Goal: Transaction & Acquisition: Book appointment/travel/reservation

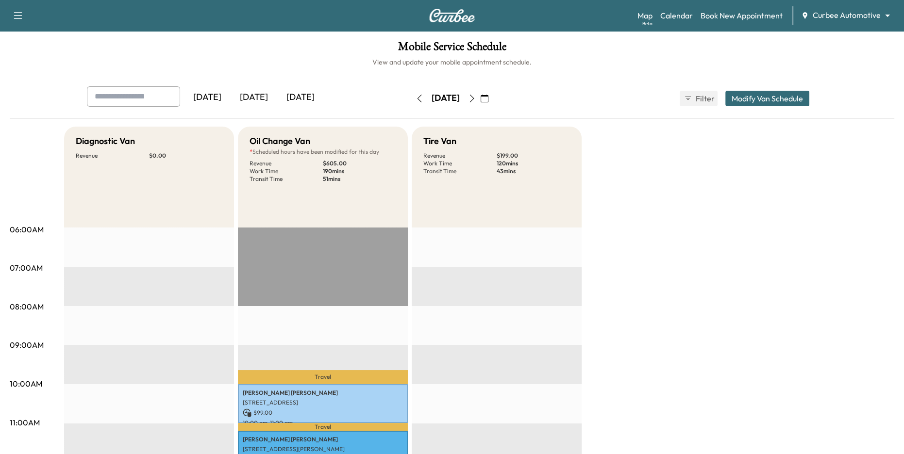
click at [476, 99] on icon "button" at bounding box center [472, 99] width 8 height 8
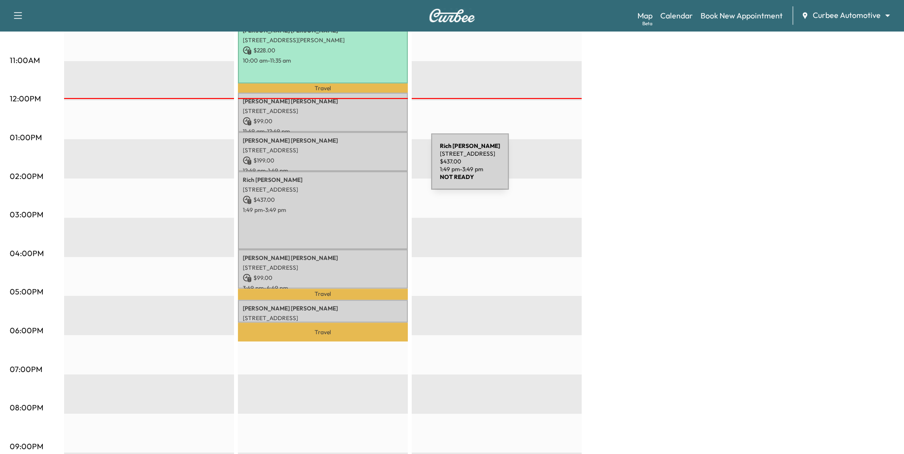
scroll to position [343, 0]
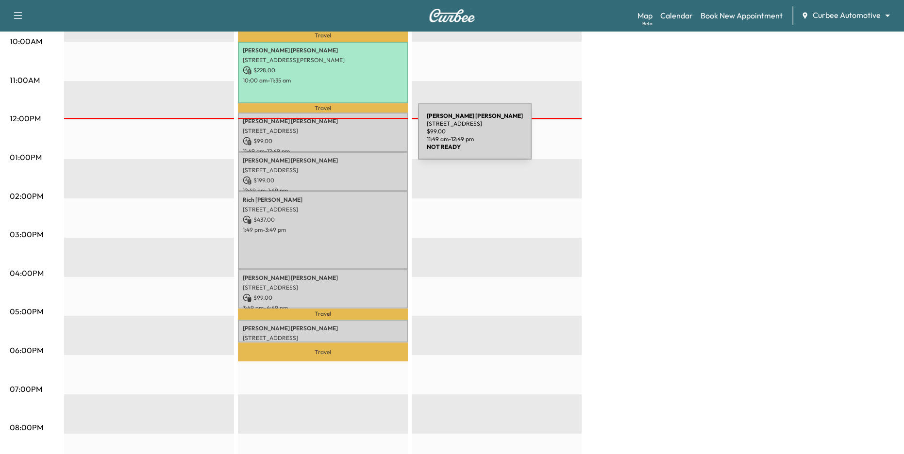
click at [345, 136] on div "[PERSON_NAME] [STREET_ADDRESS] $ 99.00 11:49 am - 12:49 pm" at bounding box center [323, 132] width 170 height 39
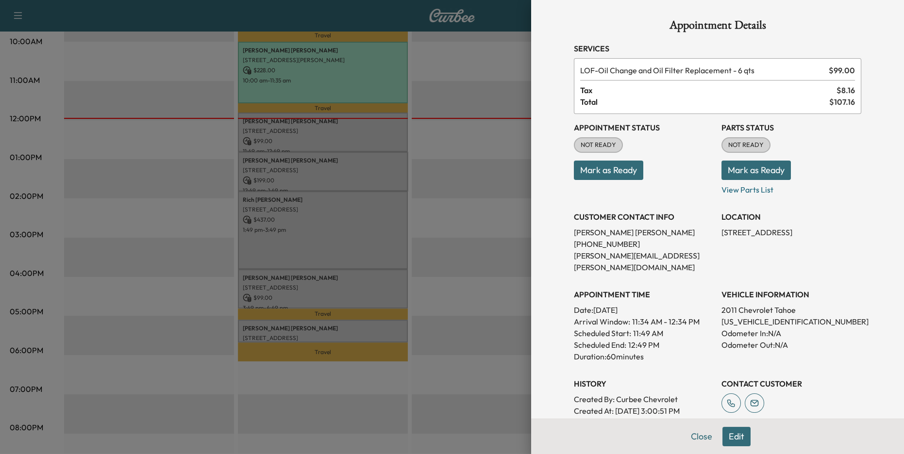
click at [757, 174] on button "Mark as Ready" at bounding box center [755, 170] width 69 height 19
click at [624, 176] on button "Mark as Ready" at bounding box center [608, 170] width 69 height 19
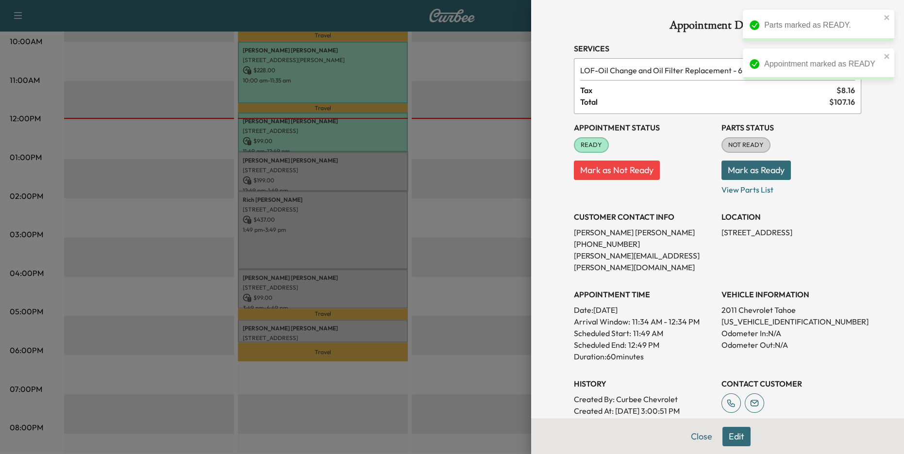
click at [418, 273] on div at bounding box center [452, 227] width 904 height 454
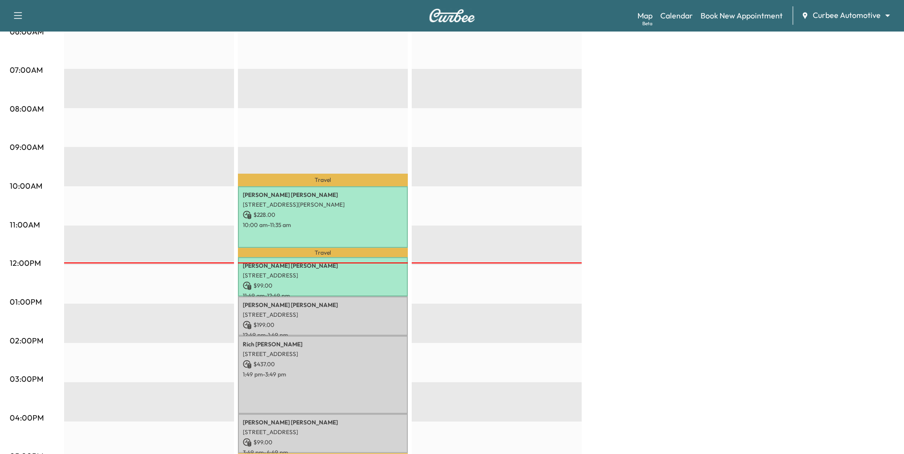
scroll to position [41, 0]
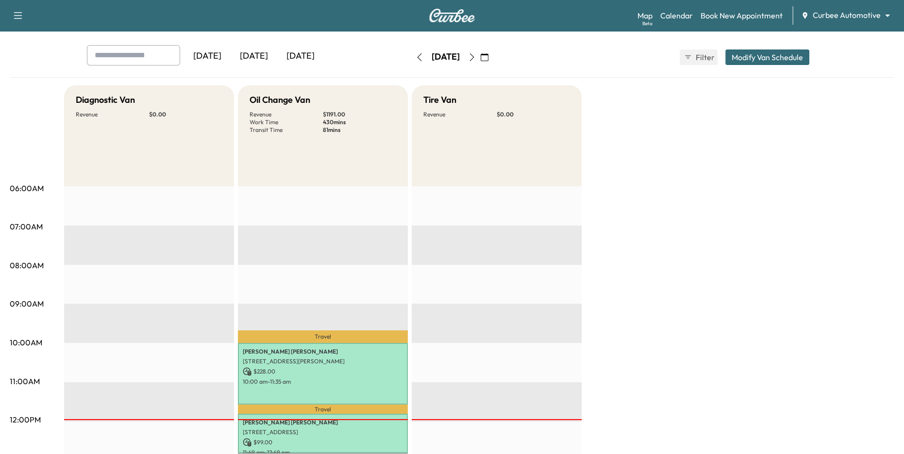
click at [474, 58] on icon "button" at bounding box center [472, 57] width 4 height 8
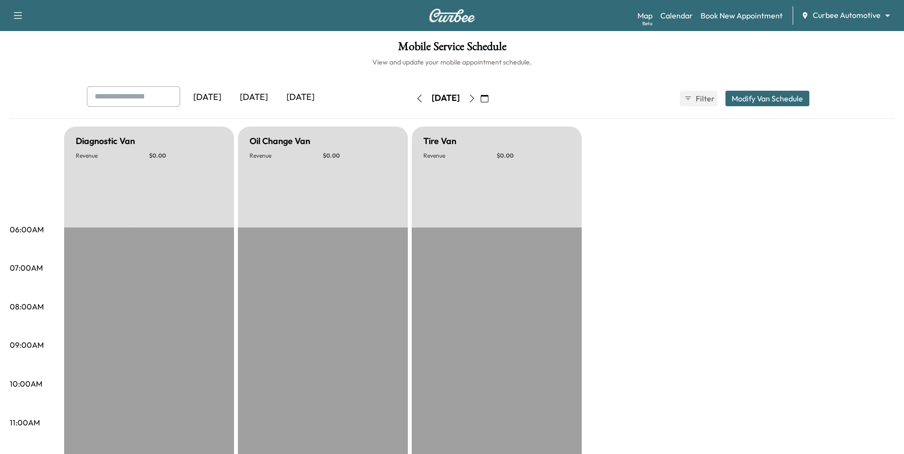
click at [476, 97] on icon "button" at bounding box center [472, 99] width 8 height 8
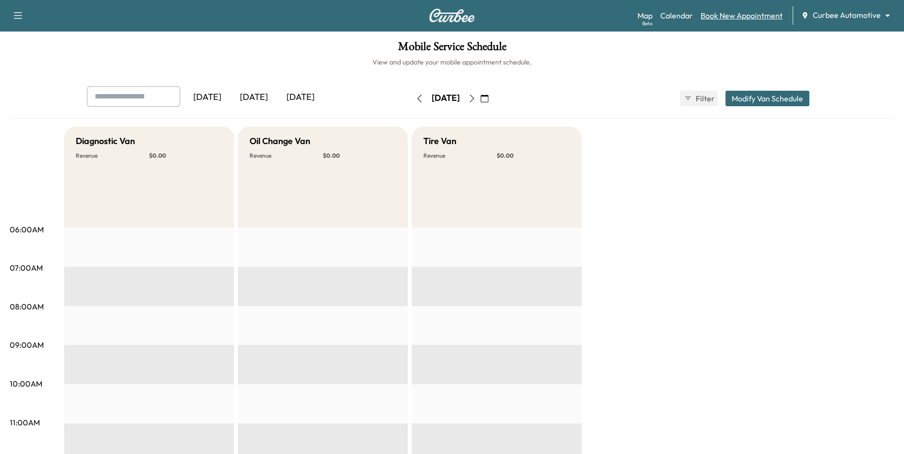
click at [717, 15] on link "Book New Appointment" at bounding box center [742, 16] width 82 height 12
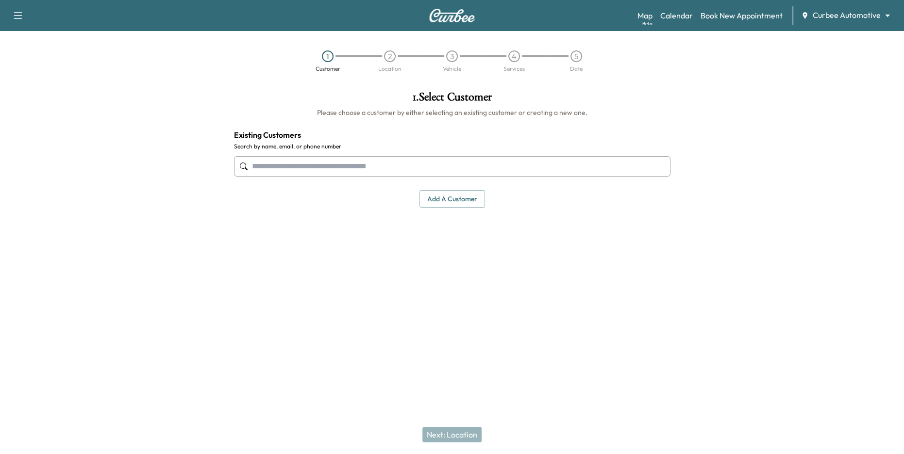
click at [462, 167] on input "text" at bounding box center [452, 166] width 436 height 20
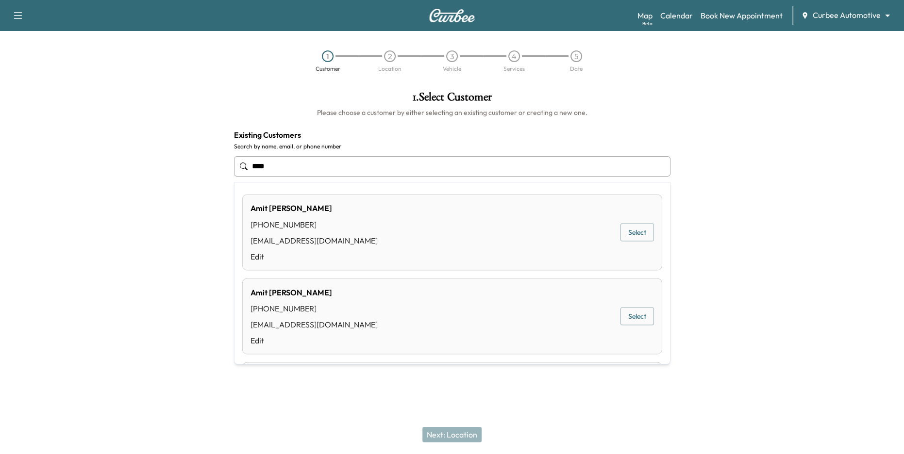
click at [640, 234] on button "Select" at bounding box center [637, 233] width 34 height 18
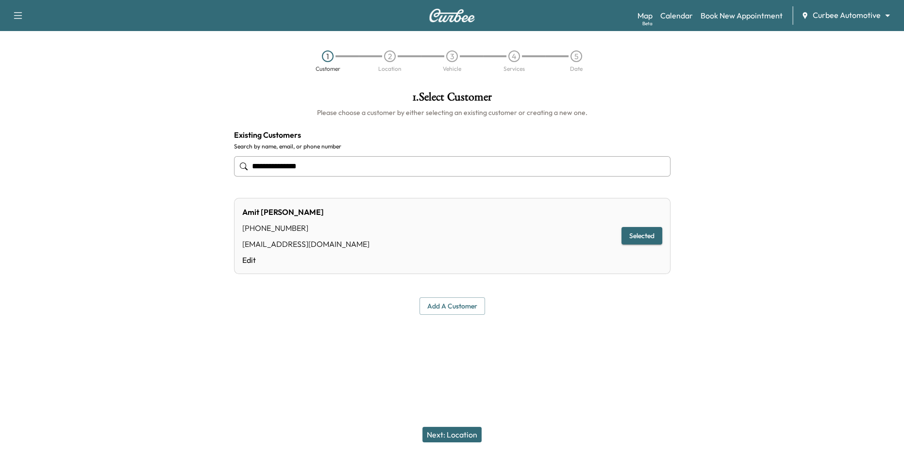
type input "**********"
click at [430, 435] on button "Next: Location" at bounding box center [451, 435] width 59 height 16
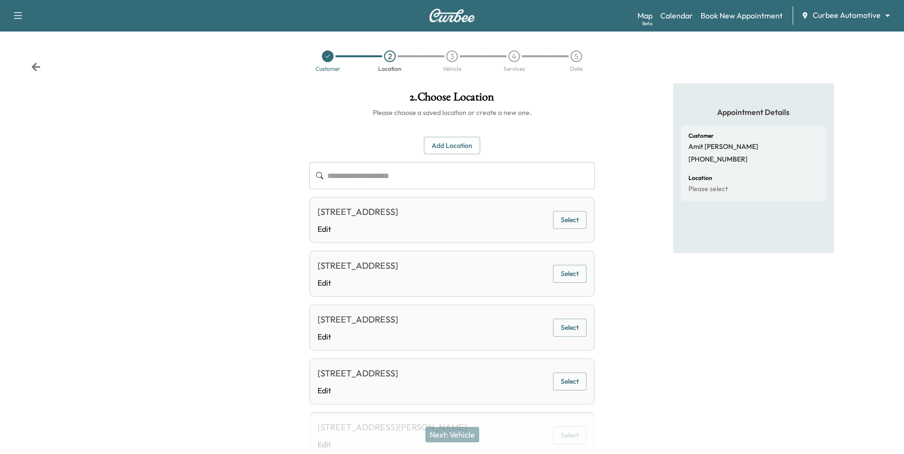
scroll to position [116, 0]
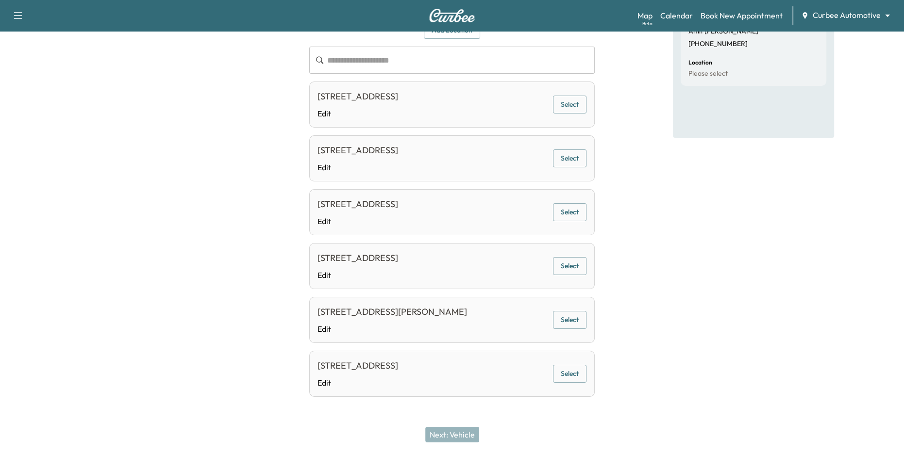
click at [573, 319] on button "Select" at bounding box center [570, 320] width 34 height 18
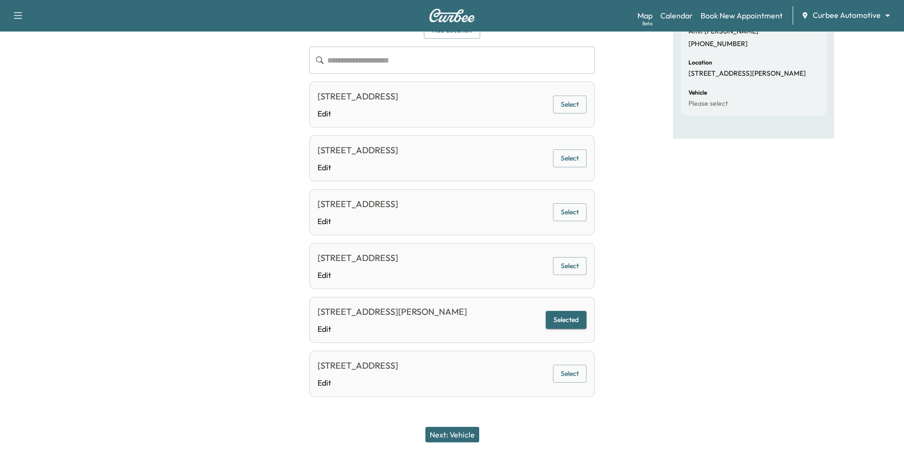
click at [461, 431] on button "Next: Vehicle" at bounding box center [452, 435] width 54 height 16
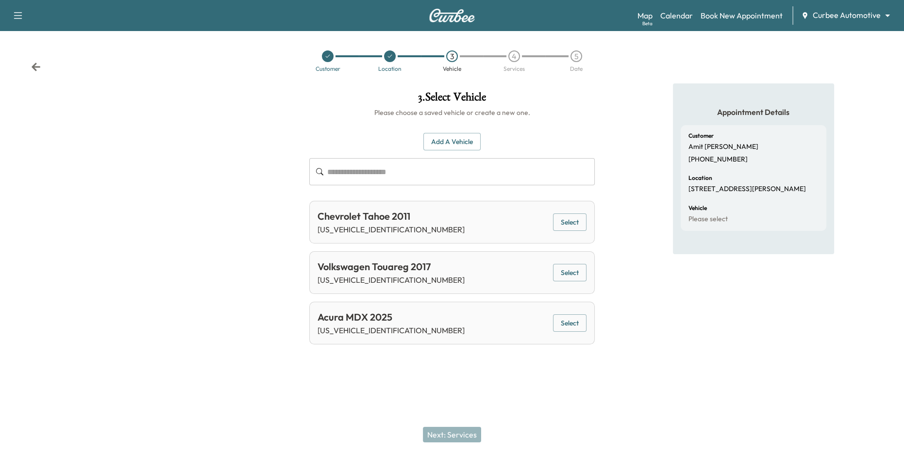
scroll to position [0, 0]
click at [579, 273] on button "Select" at bounding box center [570, 273] width 34 height 18
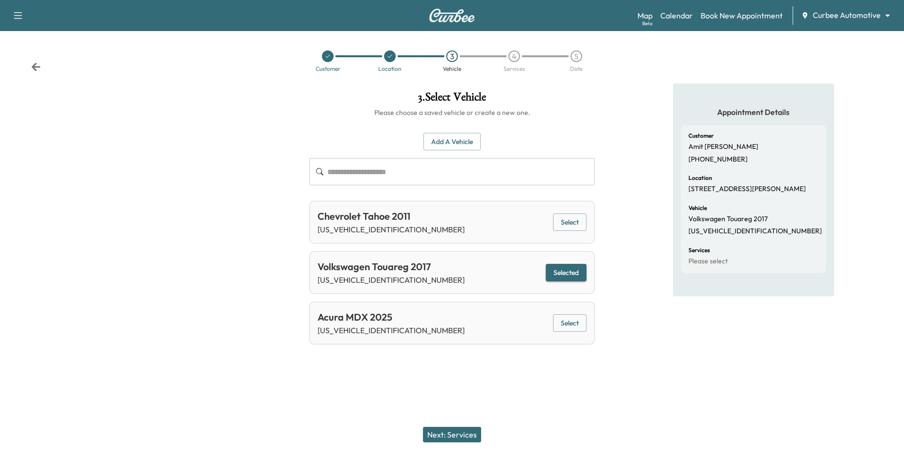
click at [466, 436] on button "Next: Services" at bounding box center [452, 435] width 58 height 16
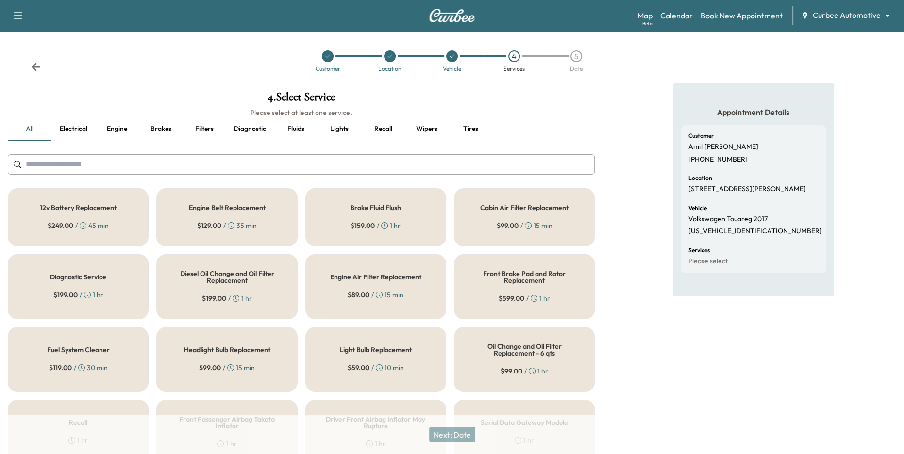
click at [109, 231] on div "12v Battery Replacement $ 249.00 / 45 min" at bounding box center [78, 217] width 141 height 58
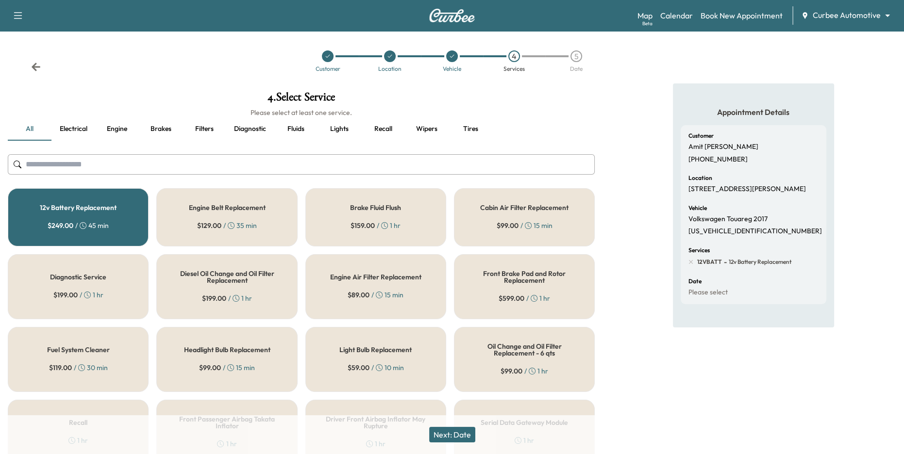
click at [376, 366] on icon at bounding box center [379, 368] width 7 height 7
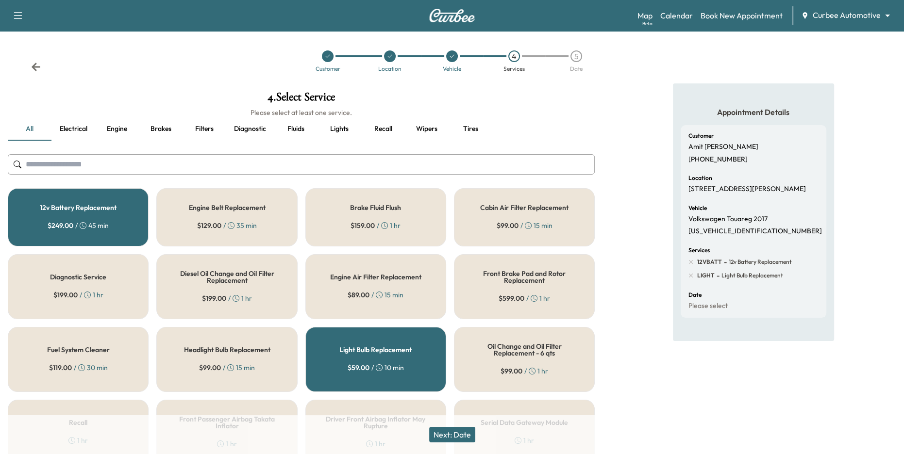
click at [461, 435] on button "Next: Date" at bounding box center [452, 435] width 46 height 16
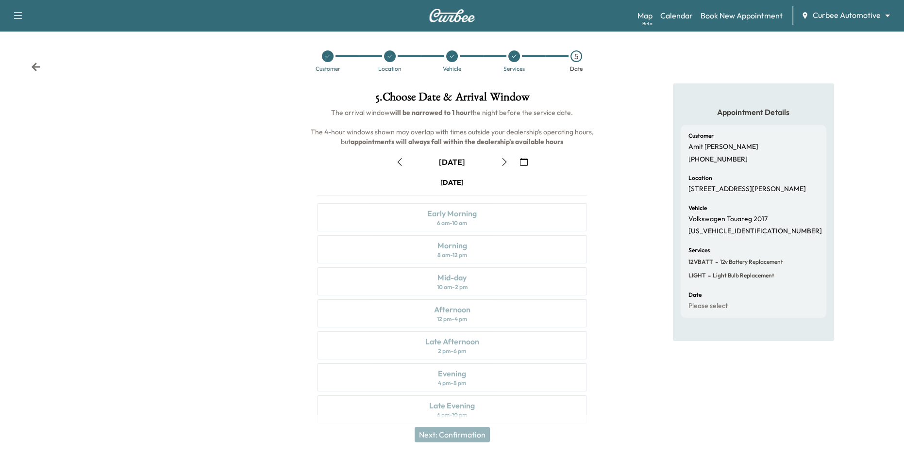
click at [508, 159] on icon "button" at bounding box center [505, 162] width 8 height 8
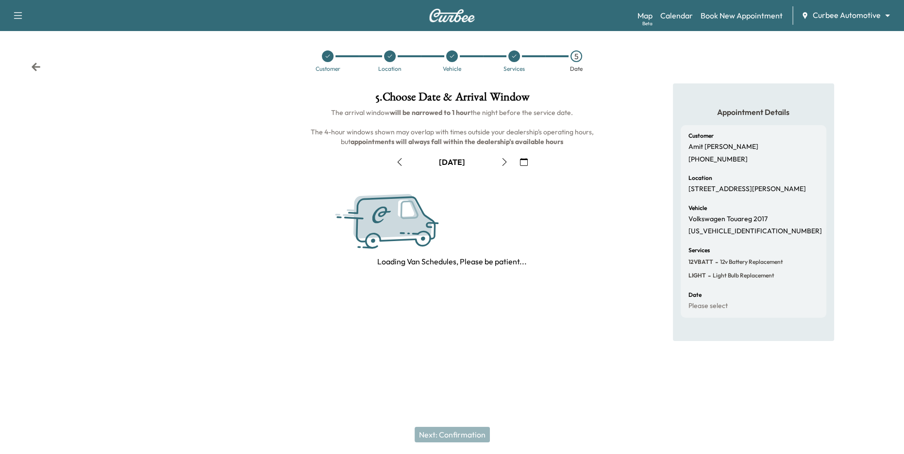
click at [508, 159] on icon "button" at bounding box center [505, 162] width 8 height 8
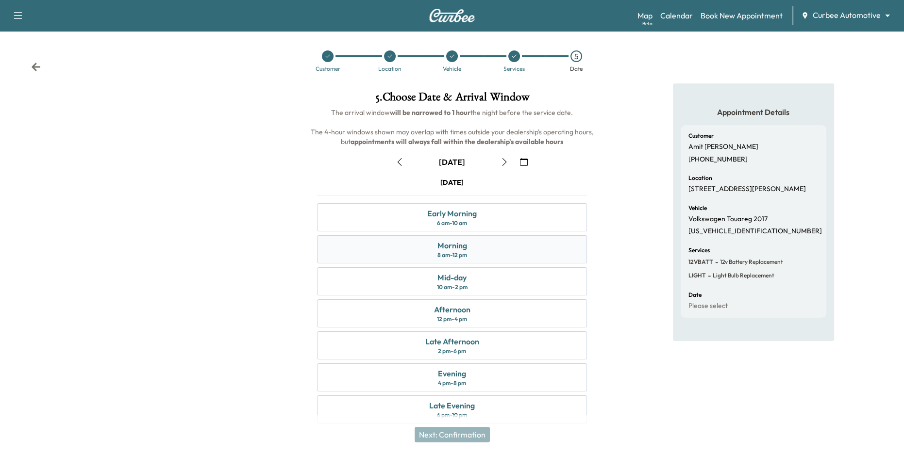
click at [483, 253] on div "Morning 8 am - 12 pm" at bounding box center [452, 249] width 270 height 28
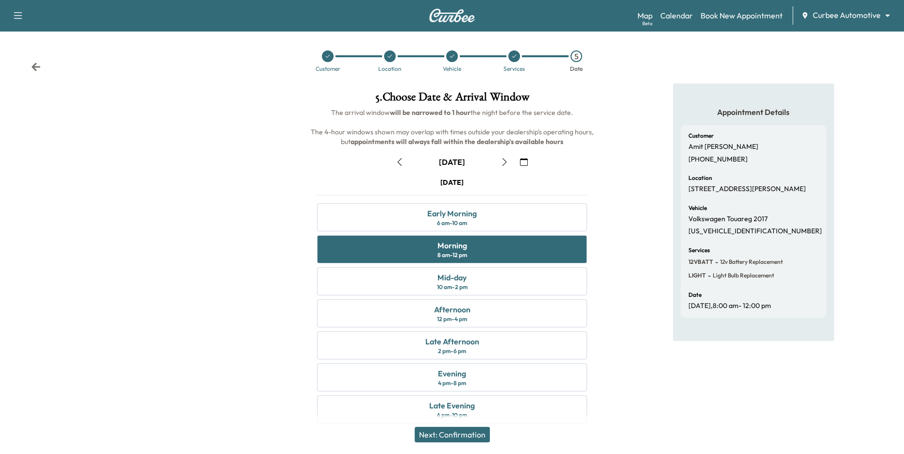
click at [467, 447] on div "Next: Confirmation" at bounding box center [452, 435] width 904 height 39
click at [462, 437] on button "Next: Confirmation" at bounding box center [452, 435] width 75 height 16
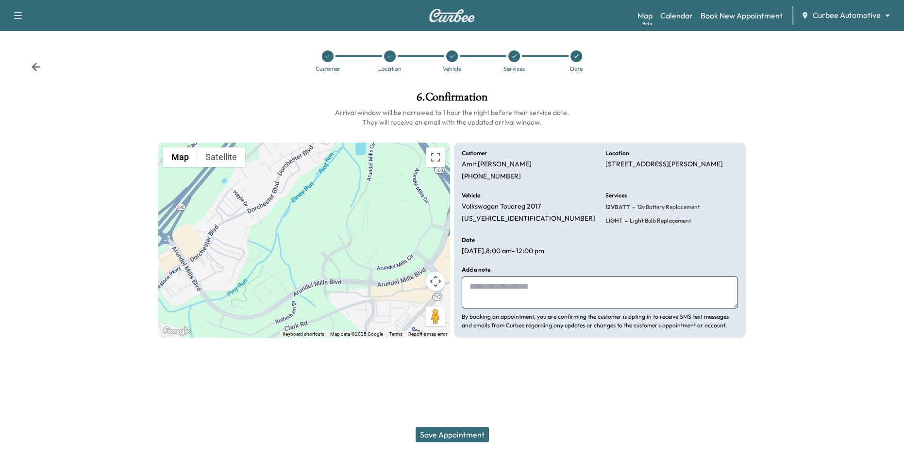
click at [454, 431] on button "Save Appointment" at bounding box center [452, 435] width 73 height 16
